Goal: Find specific page/section: Find specific page/section

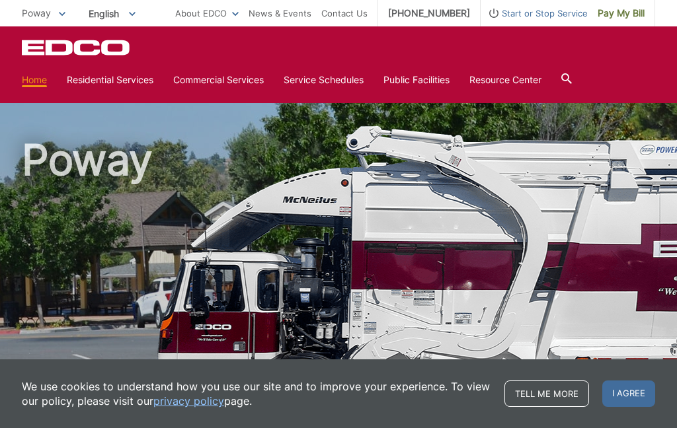
scroll to position [2458, 0]
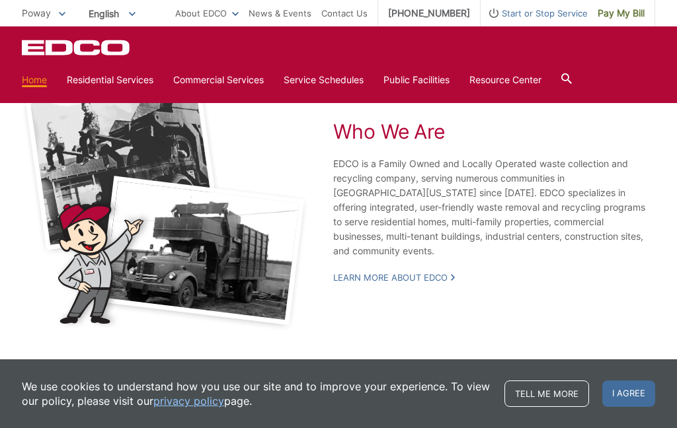
click at [352, 283] on link "Learn More About EDCO" at bounding box center [394, 278] width 122 height 12
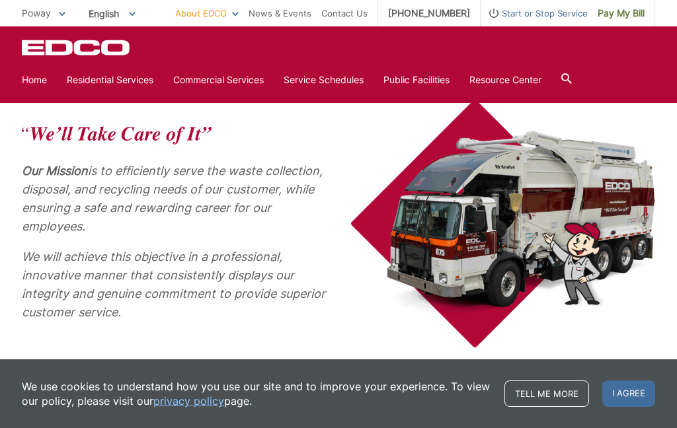
scroll to position [532, 0]
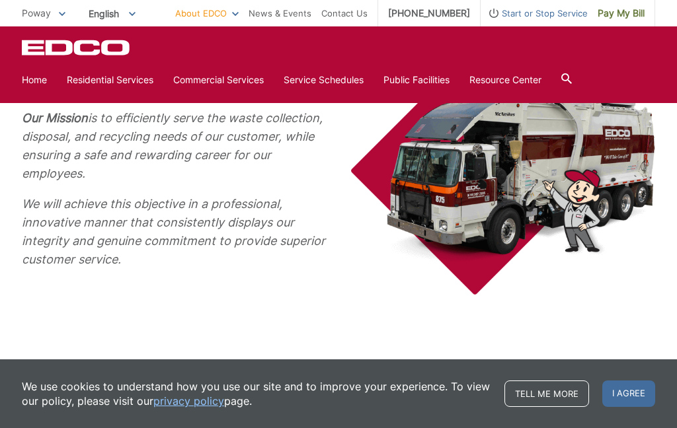
click at [0, 0] on link "Trash" at bounding box center [0, 0] width 0 height 0
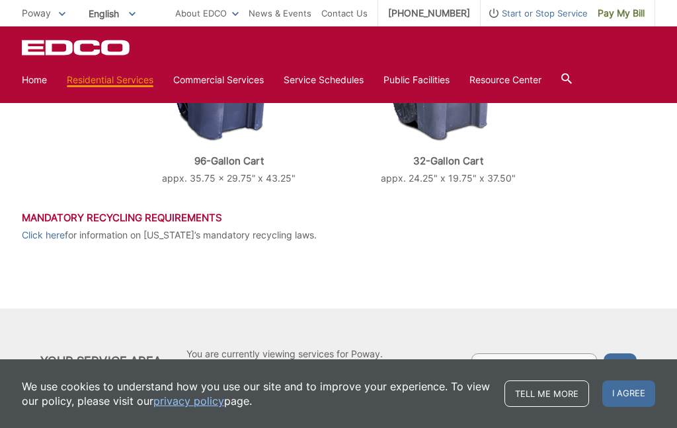
scroll to position [668, 0]
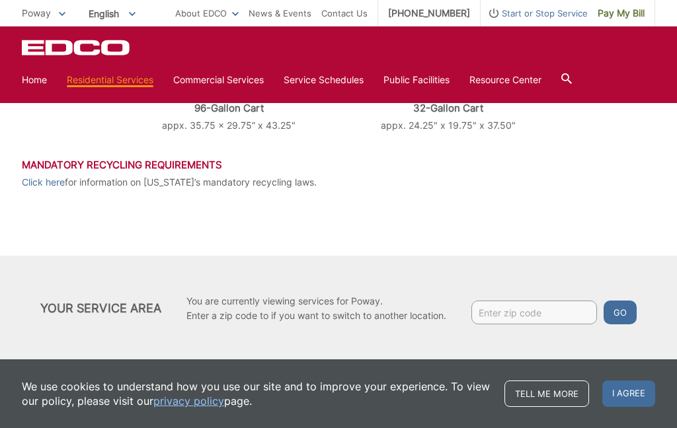
click at [563, 317] on input "Enter zip code" at bounding box center [534, 313] width 126 height 24
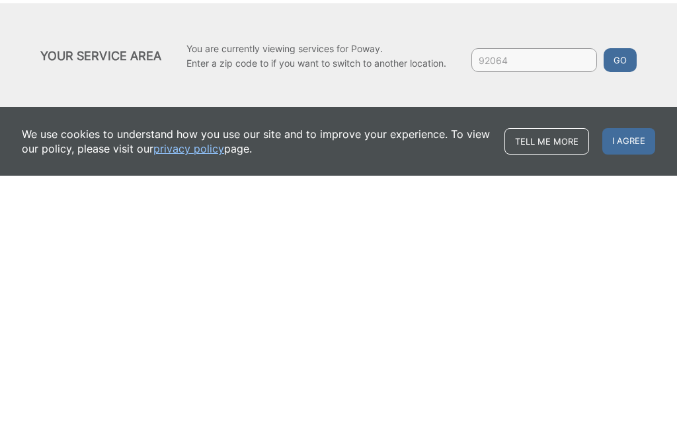
type input "92064"
click at [636, 301] on button "Go" at bounding box center [619, 313] width 33 height 24
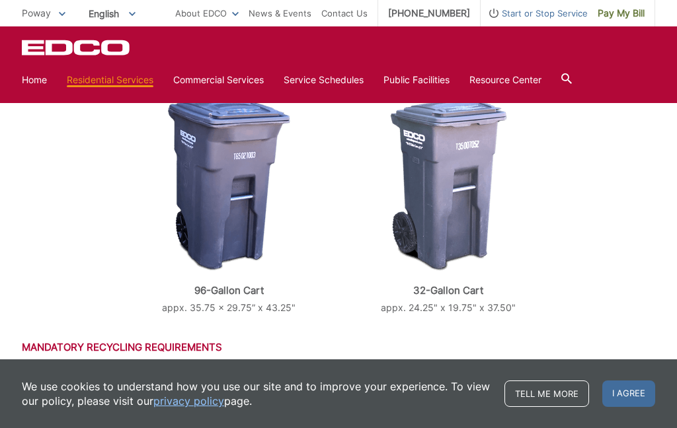
scroll to position [459, 0]
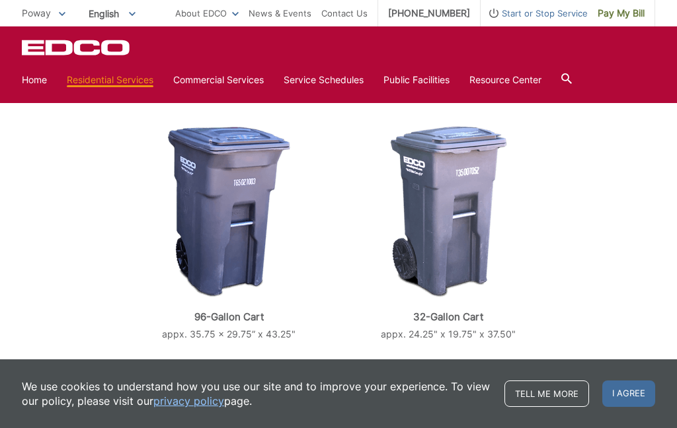
click at [473, 211] on img at bounding box center [448, 212] width 117 height 172
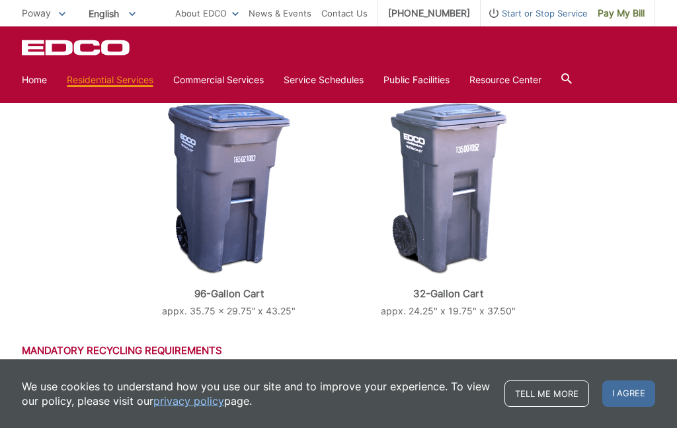
scroll to position [484, 0]
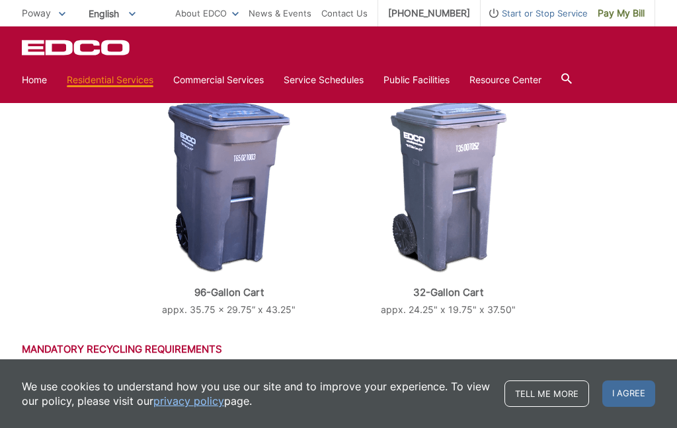
click at [229, 232] on img at bounding box center [229, 188] width 122 height 172
click at [231, 190] on img at bounding box center [229, 188] width 122 height 172
